Goal: Task Accomplishment & Management: Manage account settings

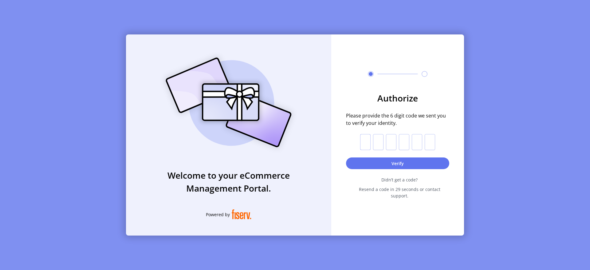
click at [363, 149] on input "text" at bounding box center [365, 142] width 10 height 16
paste input "*"
type input "*"
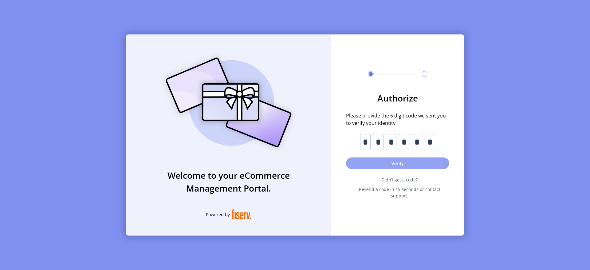
click at [381, 167] on button "Verify" at bounding box center [397, 163] width 103 height 12
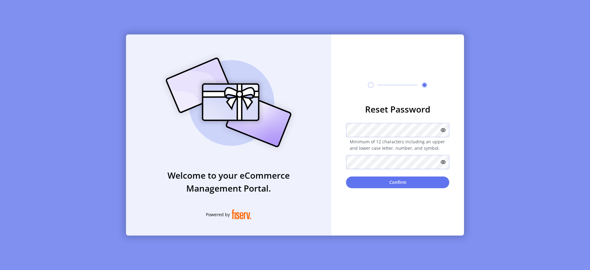
click at [347, 198] on div "Reset Password Minimum of 12 characters including an upper and lower case lette…" at bounding box center [397, 134] width 133 height 201
click at [395, 183] on button "Confirm" at bounding box center [397, 182] width 103 height 12
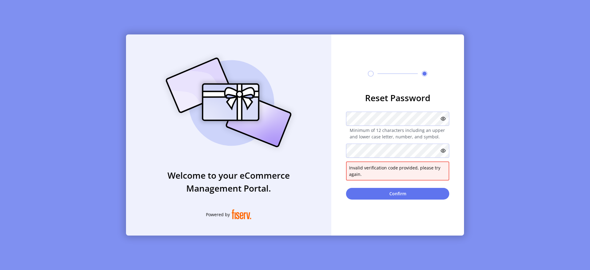
click at [370, 74] on icon at bounding box center [371, 74] width 6 height 6
click at [371, 73] on icon at bounding box center [371, 74] width 6 height 6
click at [387, 74] on div at bounding box center [397, 74] width 133 height 6
click at [428, 73] on div at bounding box center [397, 74] width 133 height 6
click at [426, 74] on circle at bounding box center [424, 74] width 4 height 4
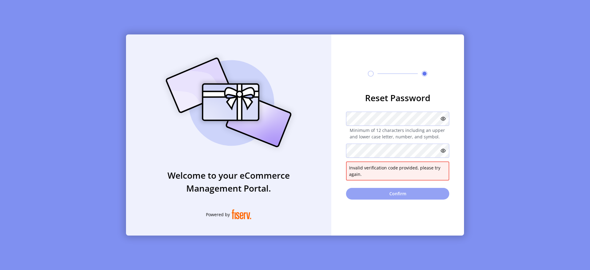
click at [385, 199] on button "Confirm" at bounding box center [397, 194] width 103 height 12
click at [371, 74] on icon at bounding box center [371, 74] width 6 height 6
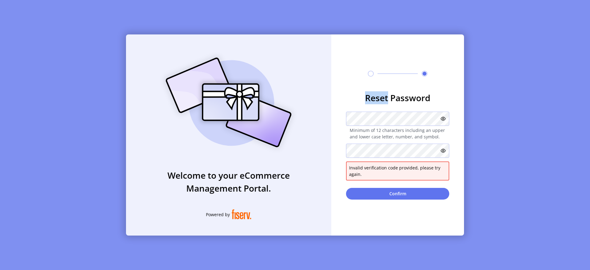
click at [371, 74] on icon at bounding box center [371, 74] width 6 height 6
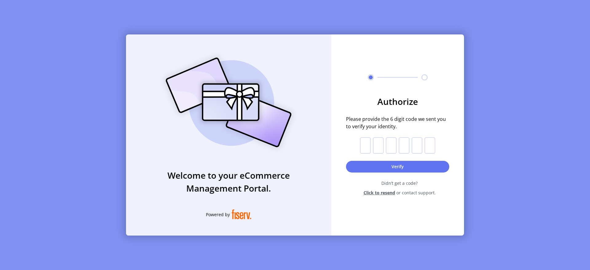
click at [377, 208] on div "Authorize Please provide the 6 digit code we sent you to verify your identity. …" at bounding box center [397, 134] width 133 height 201
drag, startPoint x: 397, startPoint y: 205, endPoint x: 389, endPoint y: 193, distance: 14.8
click at [396, 204] on div "Authorize Please provide the 6 digit code we sent you to verify your identity. …" at bounding box center [397, 134] width 133 height 201
click at [388, 193] on span "Click to resend" at bounding box center [379, 192] width 32 height 6
click at [362, 143] on input "text" at bounding box center [365, 145] width 10 height 16
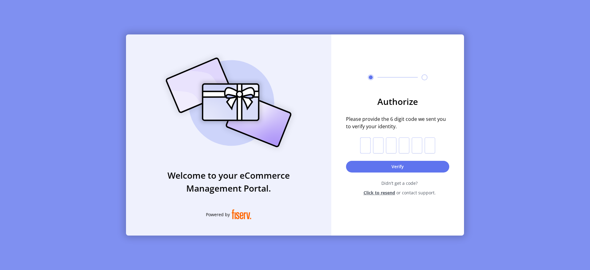
paste input "*"
type input "*"
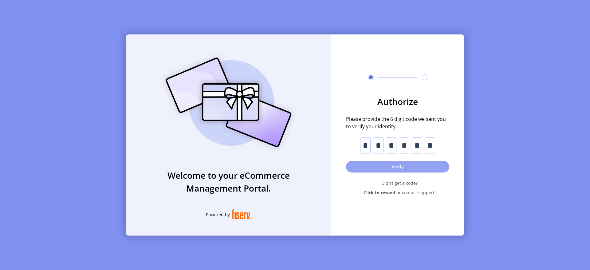
click at [393, 169] on button "Verify" at bounding box center [397, 167] width 103 height 12
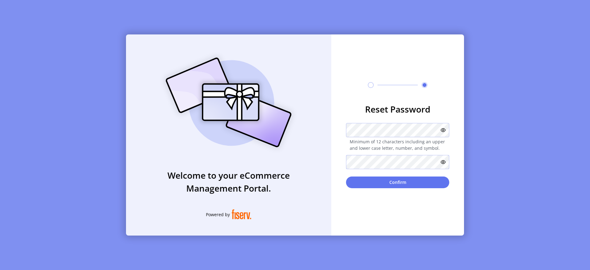
click at [346, 176] on button "Confirm" at bounding box center [397, 182] width 103 height 12
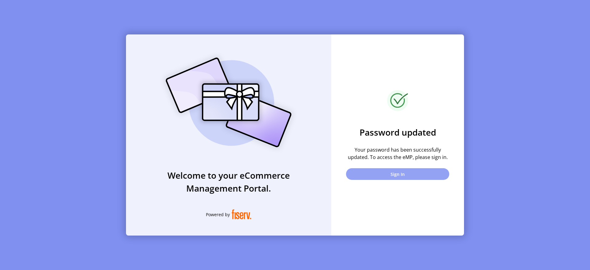
drag, startPoint x: 396, startPoint y: 158, endPoint x: 395, endPoint y: 171, distance: 13.2
click at [395, 162] on div "Password updated Your password has been successfully updated. To access the eMP…" at bounding box center [397, 153] width 133 height 54
click at [395, 172] on button "Sign In" at bounding box center [397, 174] width 103 height 12
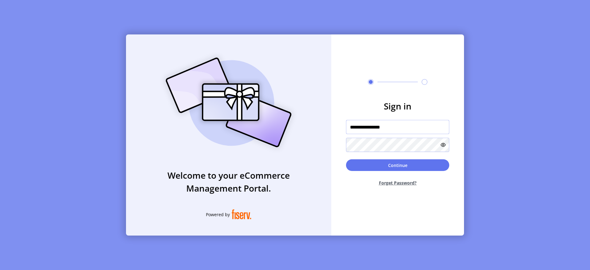
drag, startPoint x: 369, startPoint y: 128, endPoint x: 478, endPoint y: 126, distance: 109.4
click at [478, 126] on div "**********" at bounding box center [295, 135] width 590 height 270
type input "*********"
click at [442, 144] on icon at bounding box center [443, 144] width 5 height 5
click at [442, 144] on icon at bounding box center [441, 144] width 7 height 7
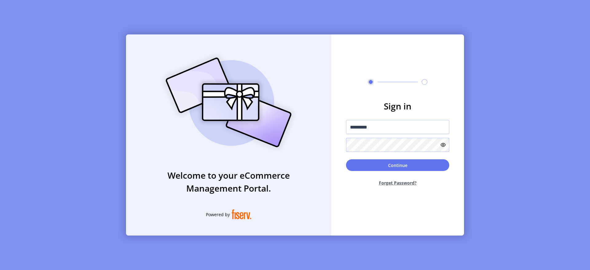
click at [300, 143] on div "Welcome to your eCommerce Management Portal. Powered by Sign in ********* Conti…" at bounding box center [295, 134] width 338 height 201
click at [399, 171] on div "Continue Forget Password?" at bounding box center [397, 175] width 103 height 32
click at [399, 165] on button "Continue" at bounding box center [397, 165] width 103 height 12
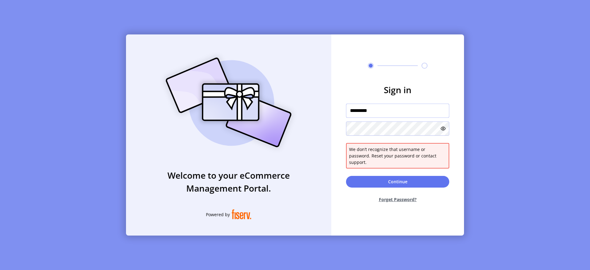
click at [377, 115] on input "*********" at bounding box center [397, 111] width 103 height 14
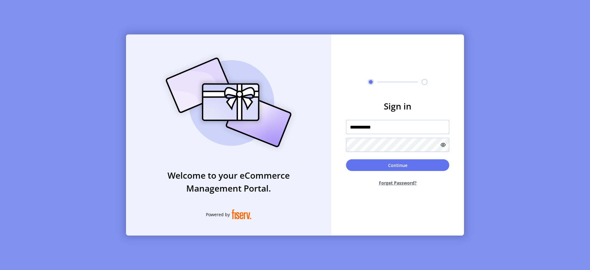
type input "**********"
click at [389, 86] on div "**********" at bounding box center [397, 134] width 133 height 201
click at [398, 166] on button "Continue" at bounding box center [397, 165] width 103 height 12
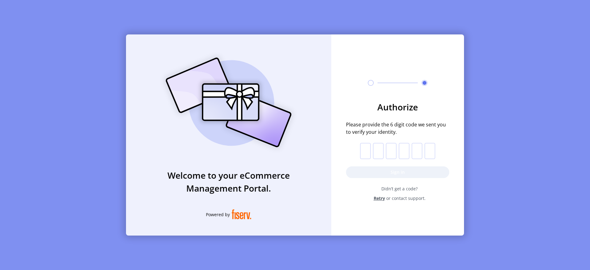
click at [364, 152] on input "text" at bounding box center [365, 151] width 10 height 16
paste input "*"
type input "*"
click at [429, 152] on input "text" at bounding box center [430, 151] width 10 height 16
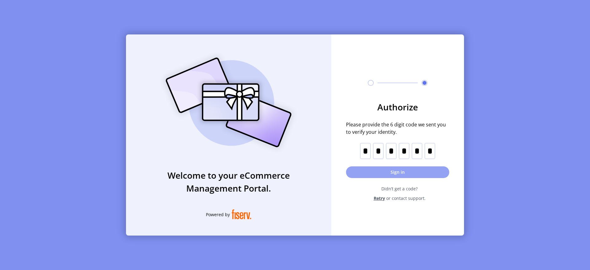
type input "*"
click at [402, 168] on button "Sign in" at bounding box center [397, 172] width 103 height 12
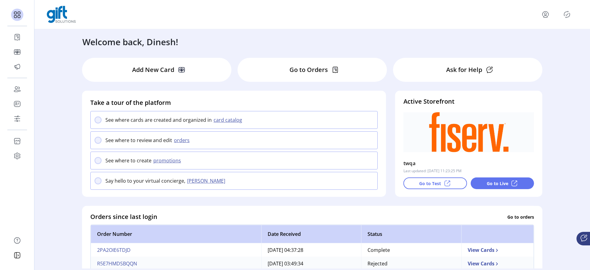
click at [547, 15] on icon "menu" at bounding box center [545, 15] width 10 height 10
click at [525, 41] on span "Sign Out" at bounding box center [523, 38] width 46 height 5
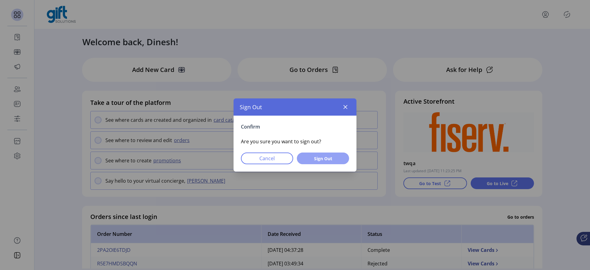
click at [321, 160] on span "Sign Out" at bounding box center [323, 158] width 36 height 6
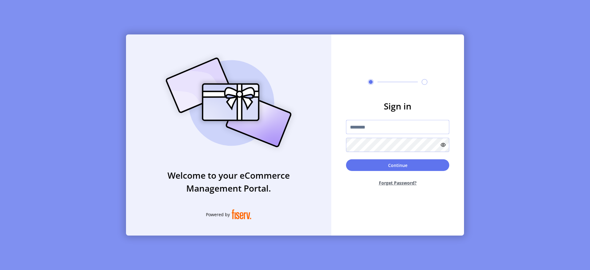
type input "**********"
